Goal: Check status: Check status

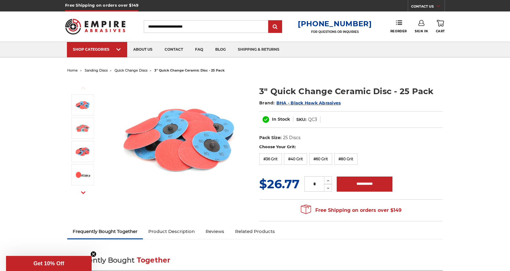
type input "**********"
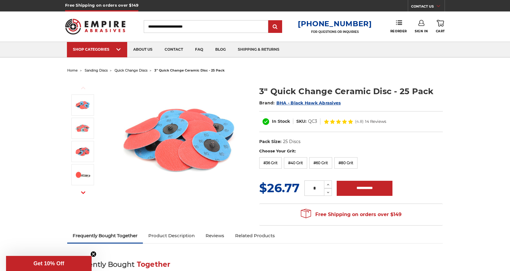
click at [422, 26] on use at bounding box center [421, 23] width 6 height 6
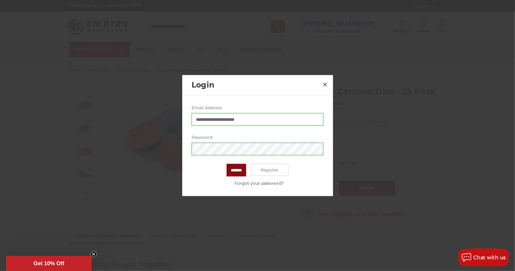
click at [237, 175] on input "*******" at bounding box center [236, 170] width 20 height 13
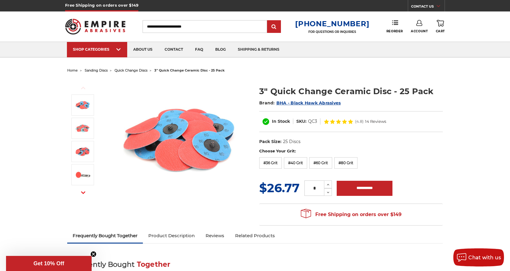
click at [417, 21] on icon at bounding box center [419, 23] width 6 height 6
click at [398, 27] on link "Reorder" at bounding box center [394, 26] width 17 height 13
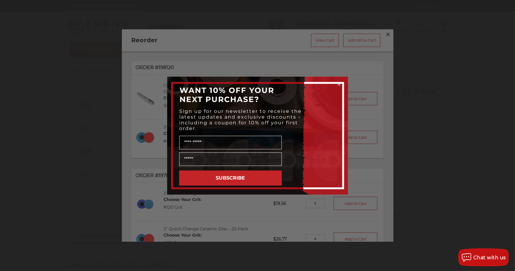
click at [336, 84] on circle "Close dialog" at bounding box center [339, 84] width 6 height 6
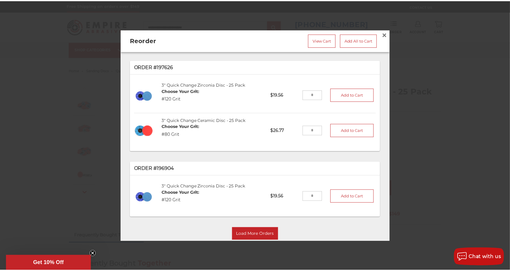
scroll to position [121, 0]
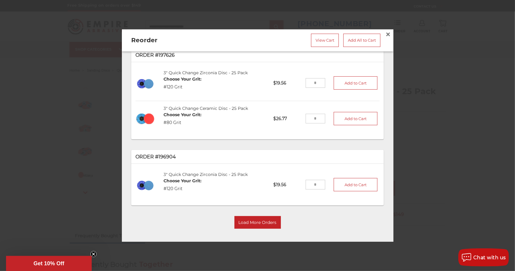
click at [406, 56] on div at bounding box center [257, 135] width 515 height 271
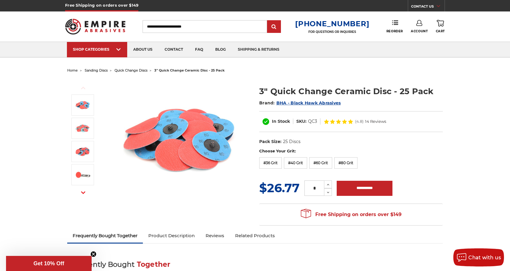
click at [419, 19] on div "Toggle menu Menu Search [PHONE_NUMBER] FOR QUESTIONS OR INQUIRIES Phone Reorder…" at bounding box center [255, 26] width 380 height 30
click at [418, 21] on icon at bounding box center [419, 23] width 6 height 6
click at [413, 40] on link "Account" at bounding box center [419, 38] width 43 height 11
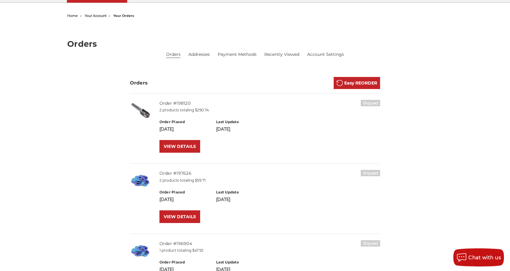
scroll to position [60, 0]
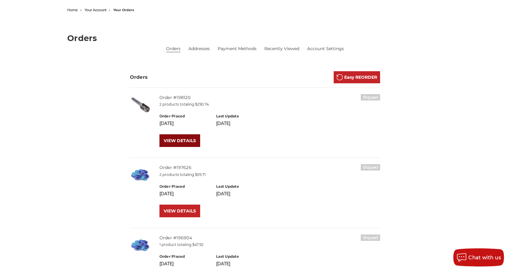
click at [183, 135] on link "VIEW DETAILS" at bounding box center [179, 140] width 41 height 13
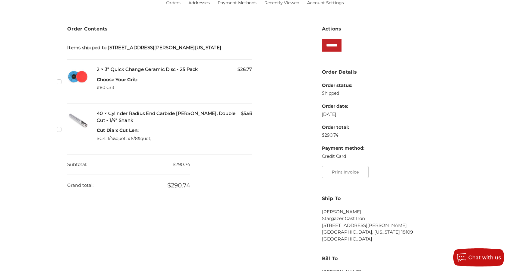
scroll to position [96, 0]
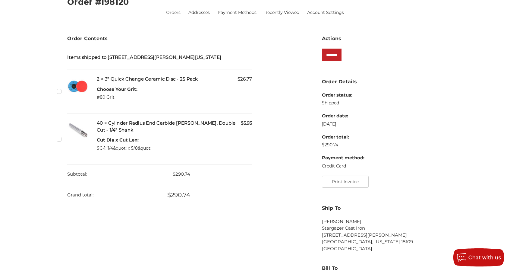
click at [58, 142] on label "Checkbox 538433 label" at bounding box center [60, 139] width 6 height 6
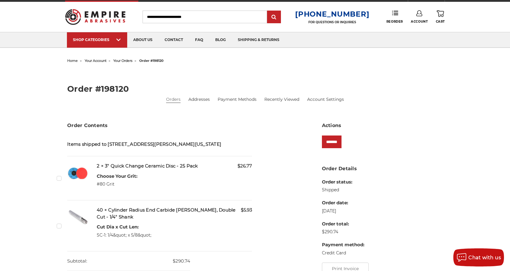
scroll to position [0, 0]
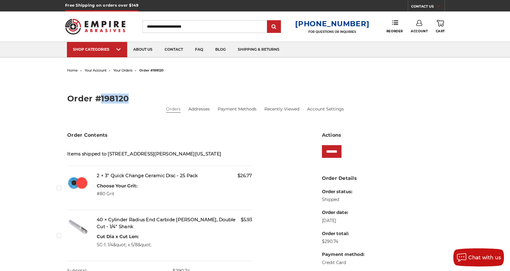
drag, startPoint x: 127, startPoint y: 97, endPoint x: 102, endPoint y: 97, distance: 25.6
click at [102, 97] on h2 "Order #198120" at bounding box center [255, 98] width 376 height 8
copy h2 "198120"
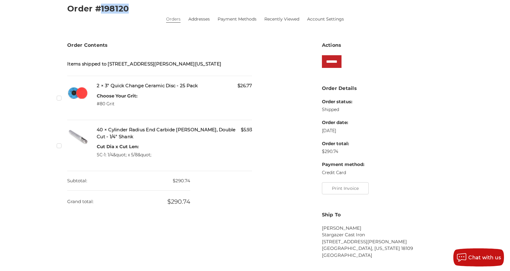
scroll to position [60, 0]
